Goal: Information Seeking & Learning: Find specific fact

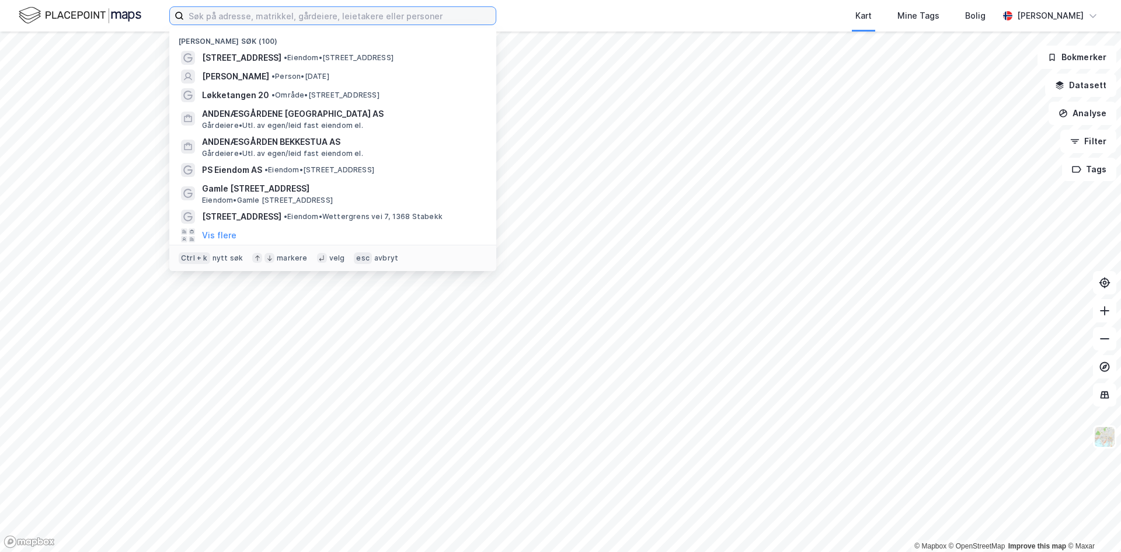
click at [216, 14] on input at bounding box center [340, 16] width 312 height 18
paste input "Rektor [PERSON_NAME][STREET_ADDRESS]"
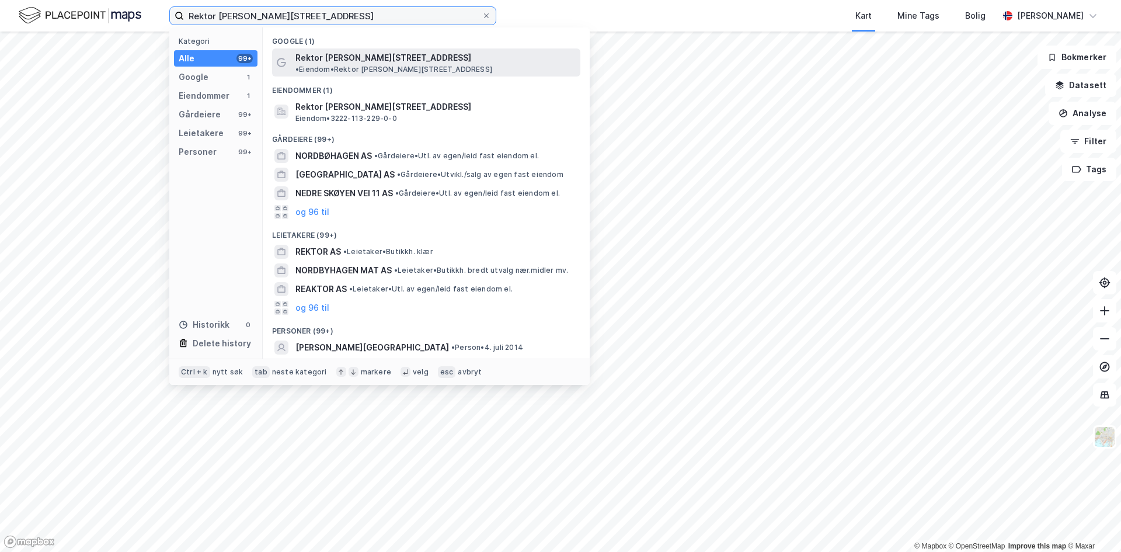
type input "Rektor [PERSON_NAME][STREET_ADDRESS]"
click at [349, 60] on span "Rektor [PERSON_NAME][STREET_ADDRESS]" at bounding box center [384, 58] width 176 height 14
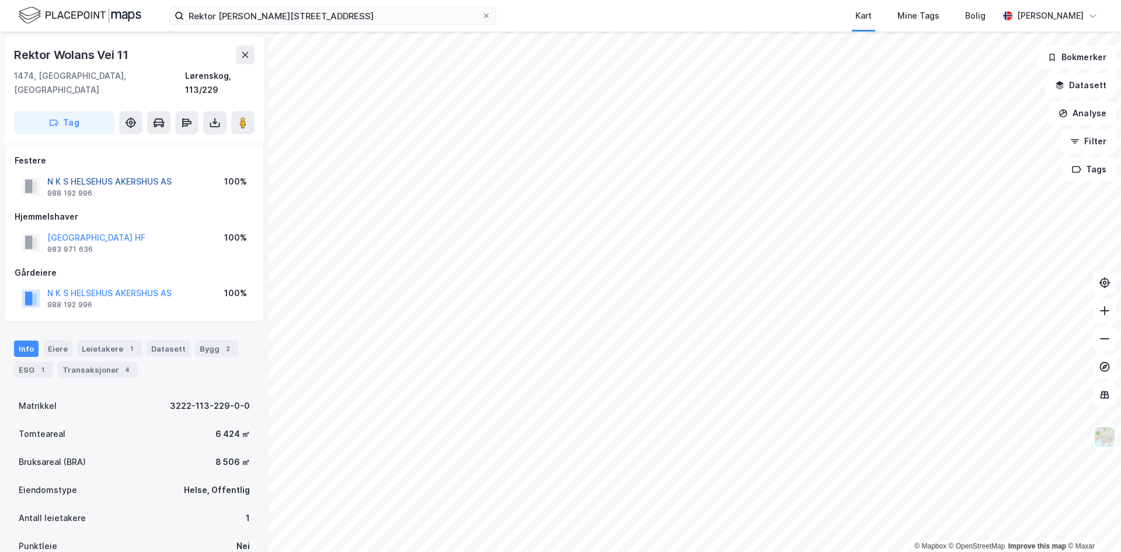
click at [0, 0] on button "N K S HELSEHUS AKERSHUS AS" at bounding box center [0, 0] width 0 height 0
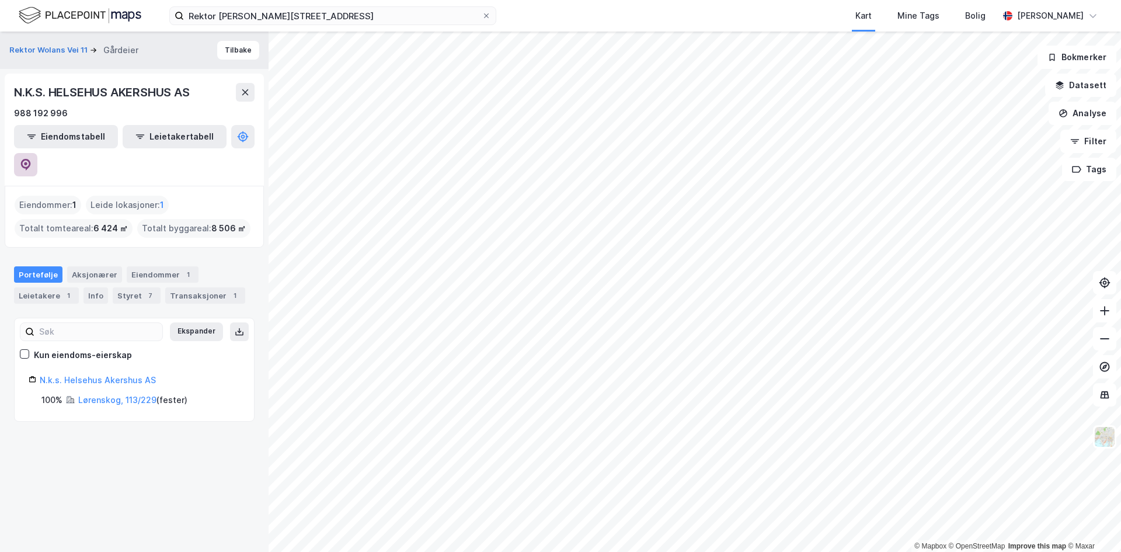
click at [32, 159] on icon at bounding box center [26, 165] width 12 height 12
